Goal: Transaction & Acquisition: Purchase product/service

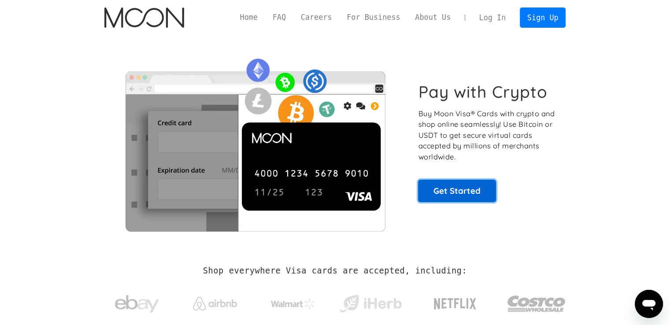
click at [449, 184] on link "Get Started" at bounding box center [457, 191] width 78 height 22
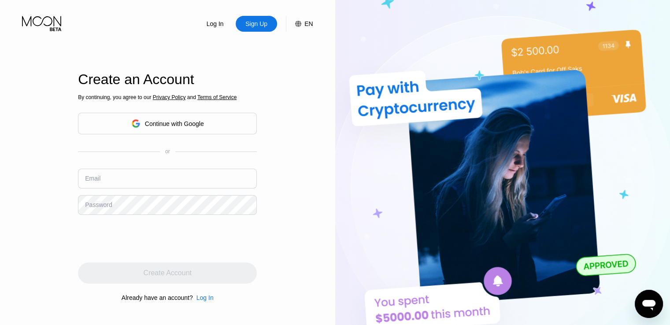
click at [158, 162] on div "By continuing, you agree to our Privacy Policy and Terms of Service Continue wi…" at bounding box center [167, 198] width 179 height 212
click at [163, 177] on input "text" at bounding box center [167, 179] width 179 height 20
type input "[EMAIL_ADDRESS][DOMAIN_NAME]"
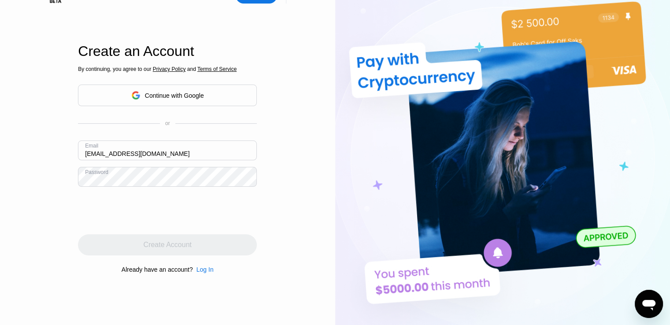
scroll to position [30, 0]
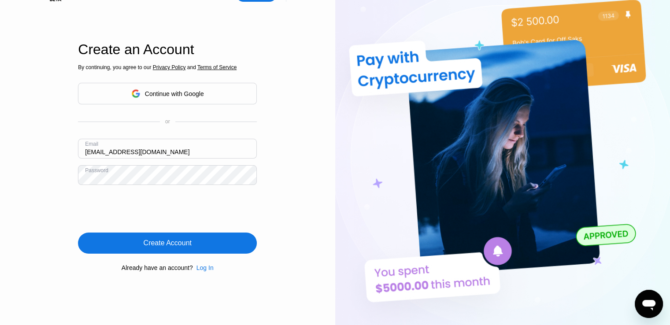
click at [232, 242] on div "Create Account" at bounding box center [167, 242] width 179 height 21
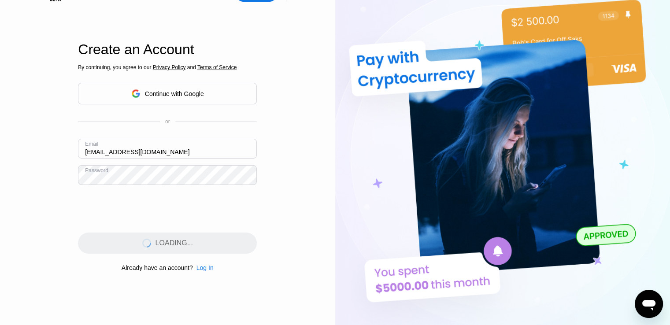
scroll to position [0, 0]
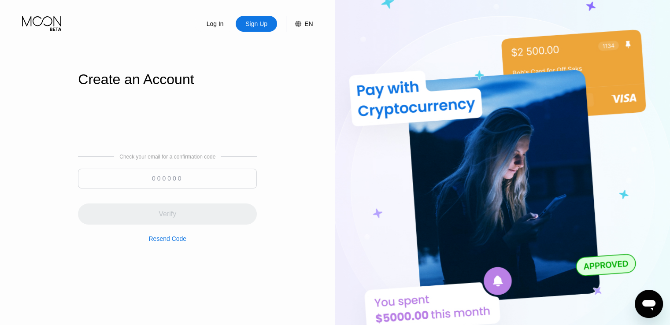
click at [227, 171] on input at bounding box center [167, 179] width 179 height 20
paste input "638933"
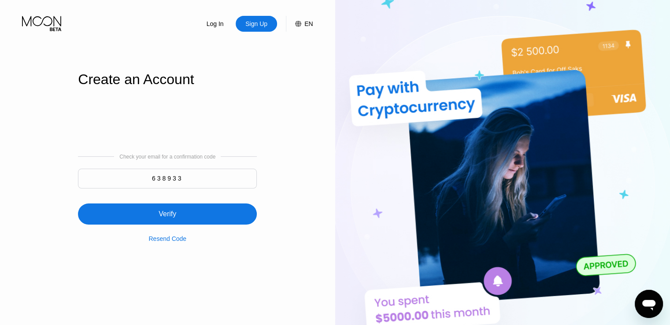
type input "638933"
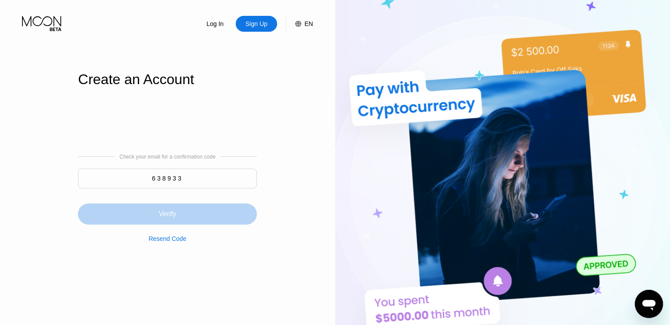
click at [220, 214] on div "Verify" at bounding box center [167, 213] width 179 height 21
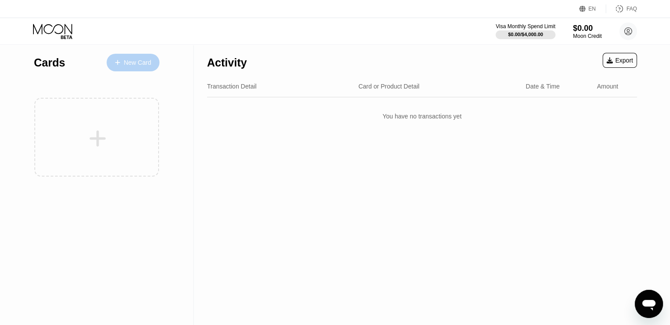
click at [151, 67] on div "New Card" at bounding box center [133, 63] width 53 height 18
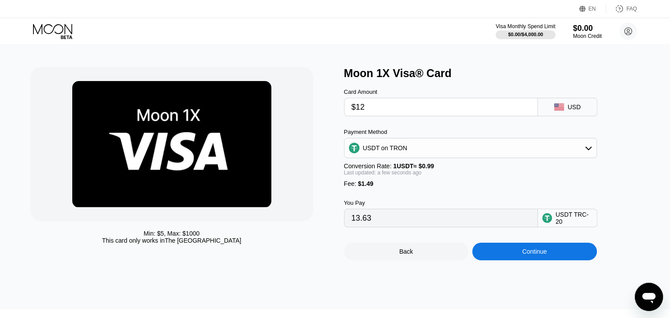
drag, startPoint x: 371, startPoint y: 110, endPoint x: 338, endPoint y: 109, distance: 32.6
click at [338, 109] on div "Min: $ 5 , Max: $ 1000 This card only works in The United States Moon 1X Visa® …" at bounding box center [334, 163] width 609 height 193
type input "$1"
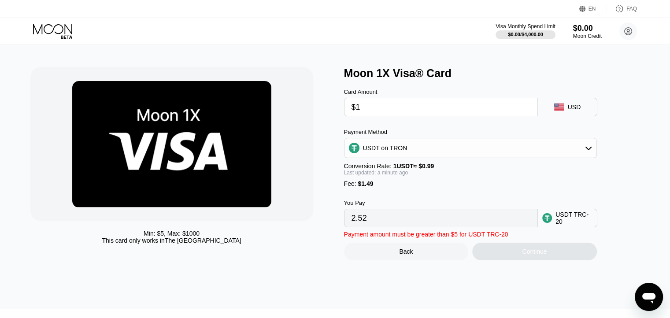
type input "2.52"
type input "$15"
type input "16.66"
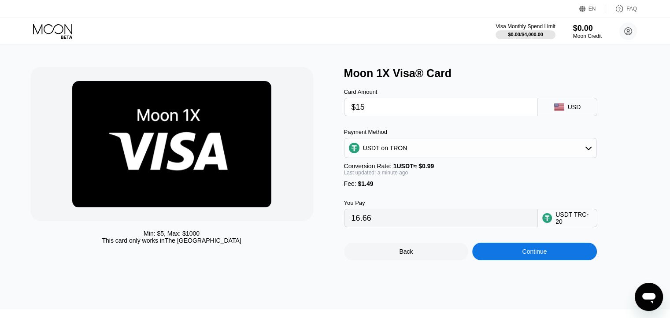
type input "$15"
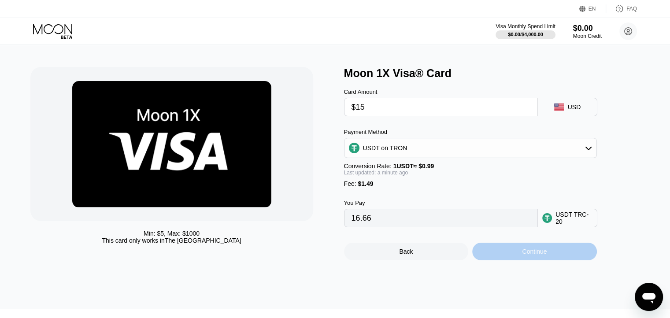
click at [546, 254] on div "Continue" at bounding box center [534, 252] width 125 height 18
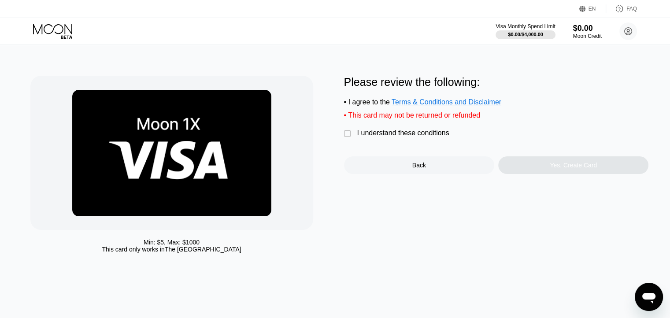
click at [389, 138] on div " I understand these conditions" at bounding box center [399, 133] width 110 height 9
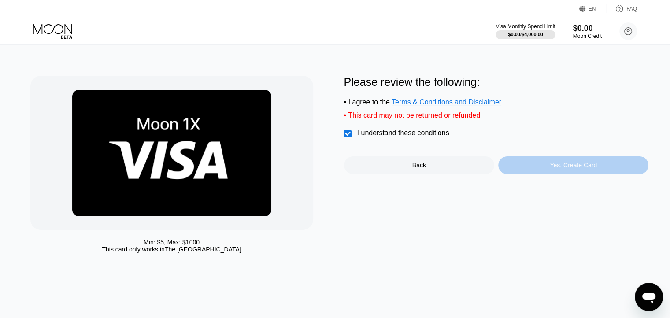
click at [560, 169] on div "Yes, Create Card" at bounding box center [572, 165] width 47 height 7
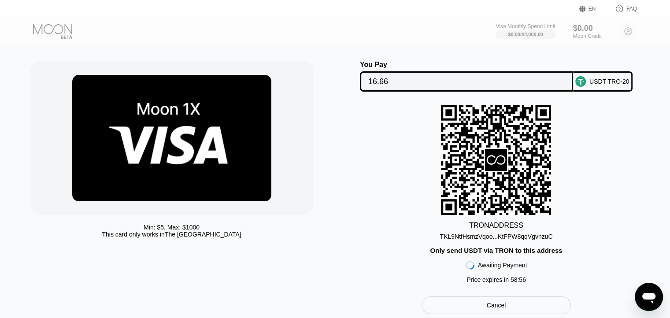
scroll to position [16, 0]
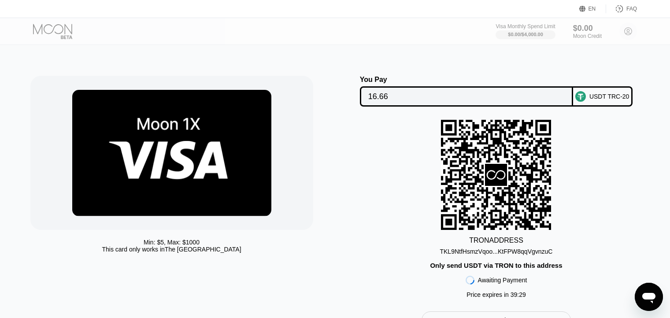
scroll to position [16, 0]
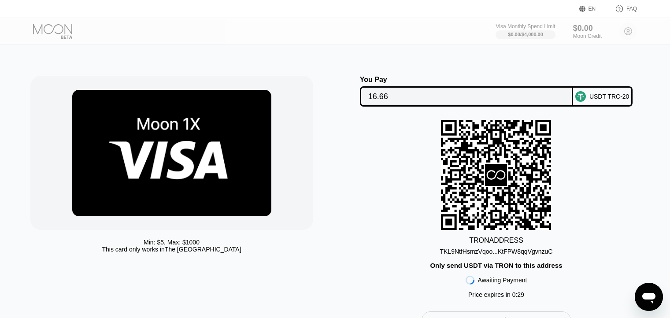
scroll to position [16, 0]
